Goal: Find specific page/section: Find specific page/section

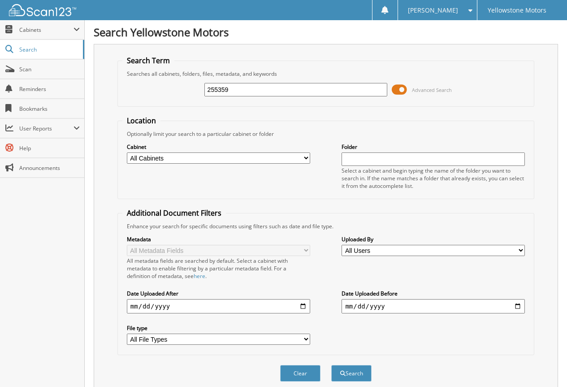
type input "255359"
click at [332, 365] on button "Search" at bounding box center [352, 373] width 40 height 17
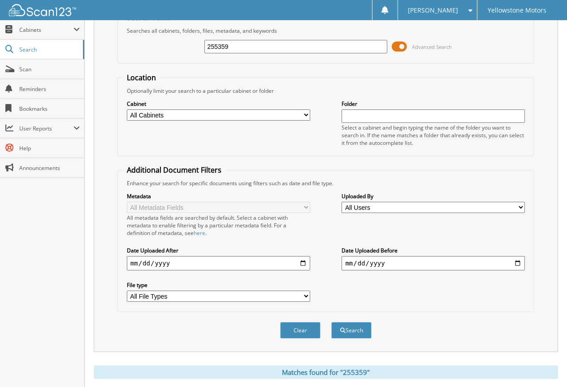
scroll to position [179, 0]
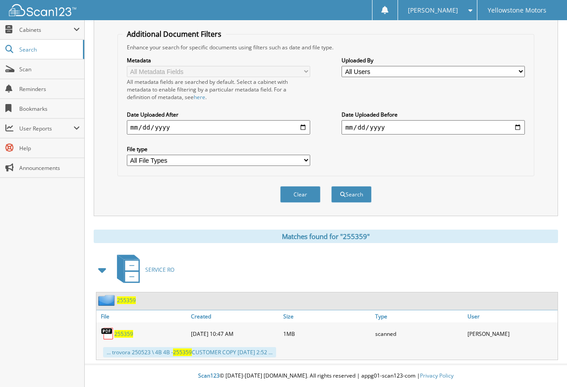
click at [126, 332] on span "255359" at bounding box center [123, 334] width 19 height 8
